Goal: Entertainment & Leisure: Consume media (video, audio)

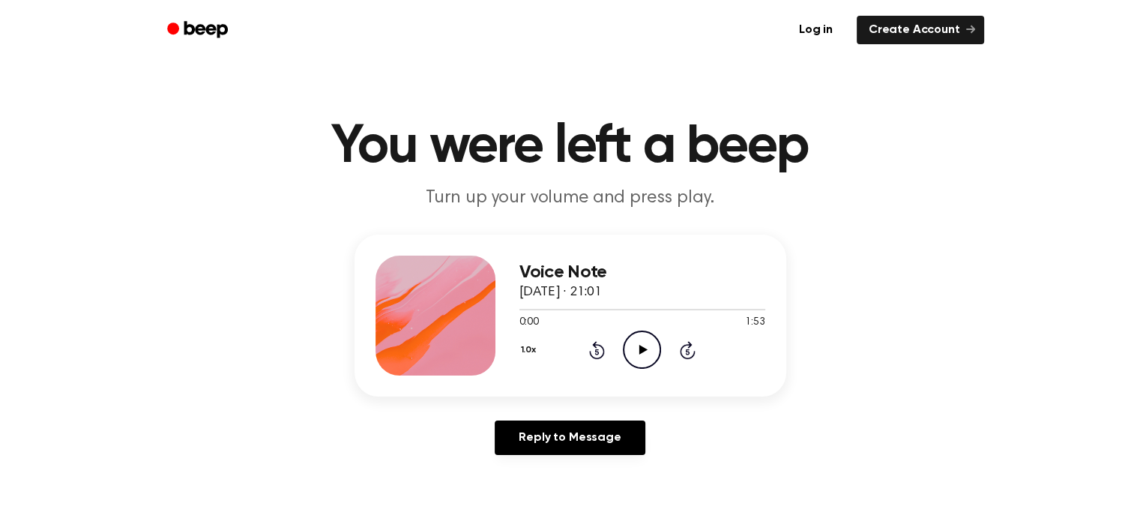
click at [644, 366] on icon "Play Audio" at bounding box center [642, 349] width 38 height 38
click at [653, 355] on icon "Play Audio" at bounding box center [642, 349] width 38 height 38
click at [643, 357] on icon "Play Audio" at bounding box center [642, 349] width 38 height 38
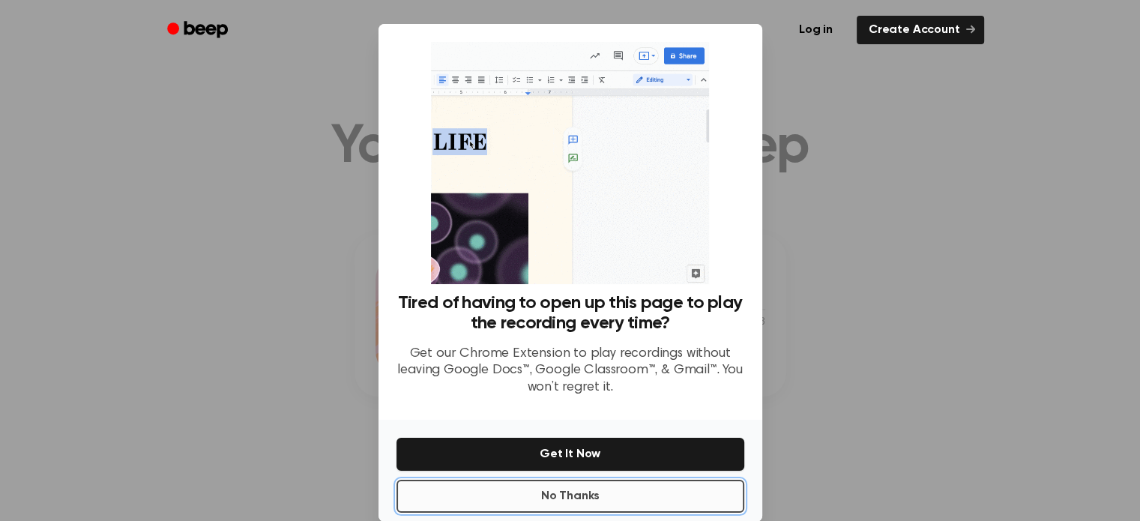
click at [559, 488] on button "No Thanks" at bounding box center [570, 496] width 348 height 33
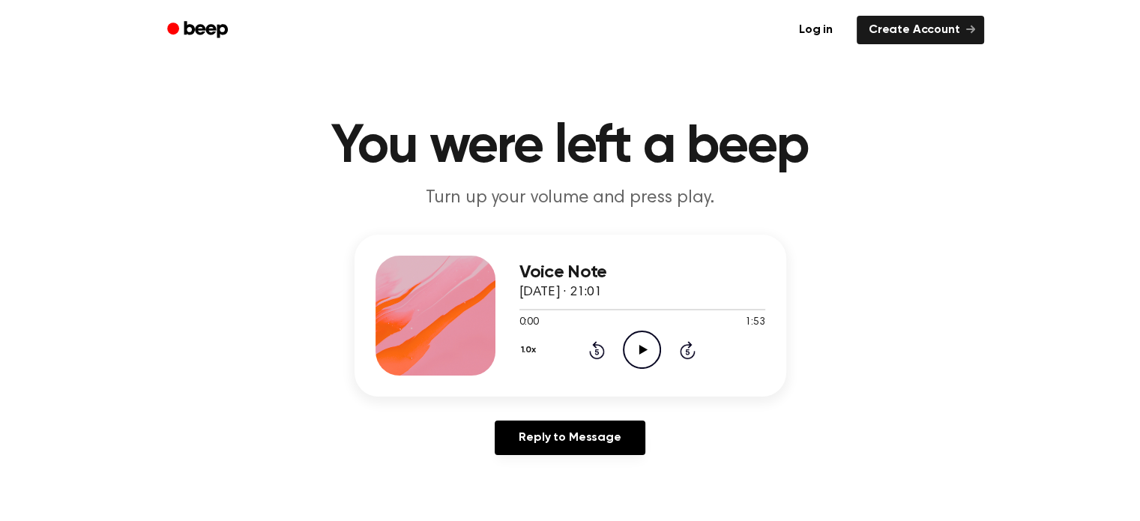
click at [650, 357] on icon "Play Audio" at bounding box center [642, 349] width 38 height 38
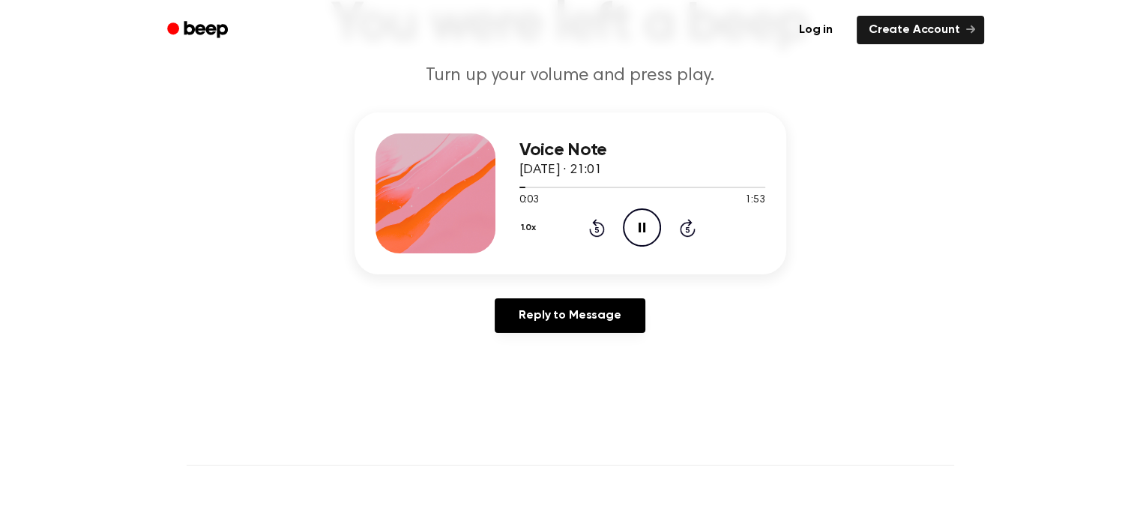
scroll to position [48, 0]
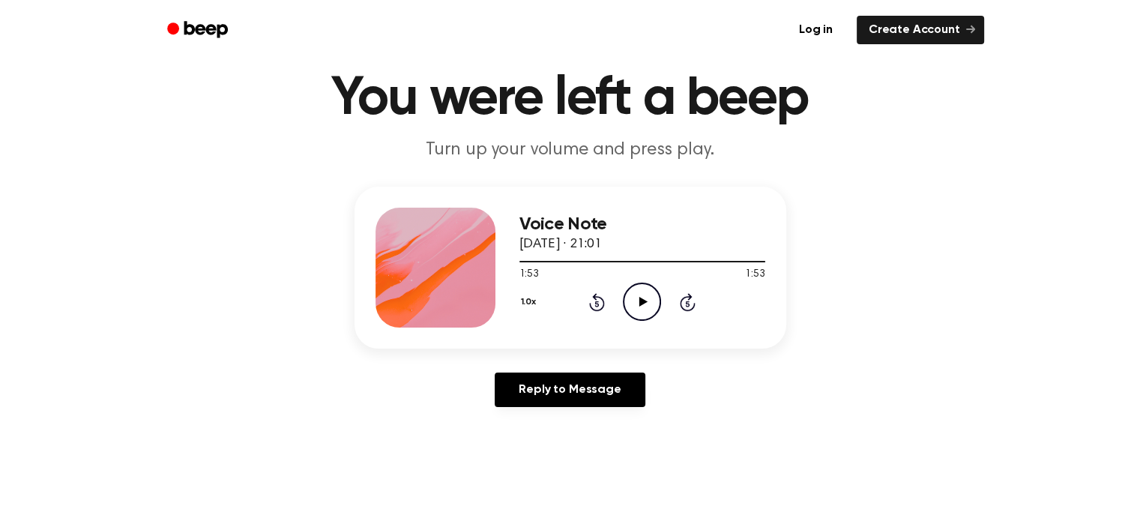
click at [1104, 70] on main "You were left a beep Turn up your volume and press play. Voice Note 8 September…" at bounding box center [570, 414] width 1140 height 924
click at [644, 293] on icon "Play Audio" at bounding box center [642, 301] width 38 height 38
